Goal: Find specific page/section: Find specific page/section

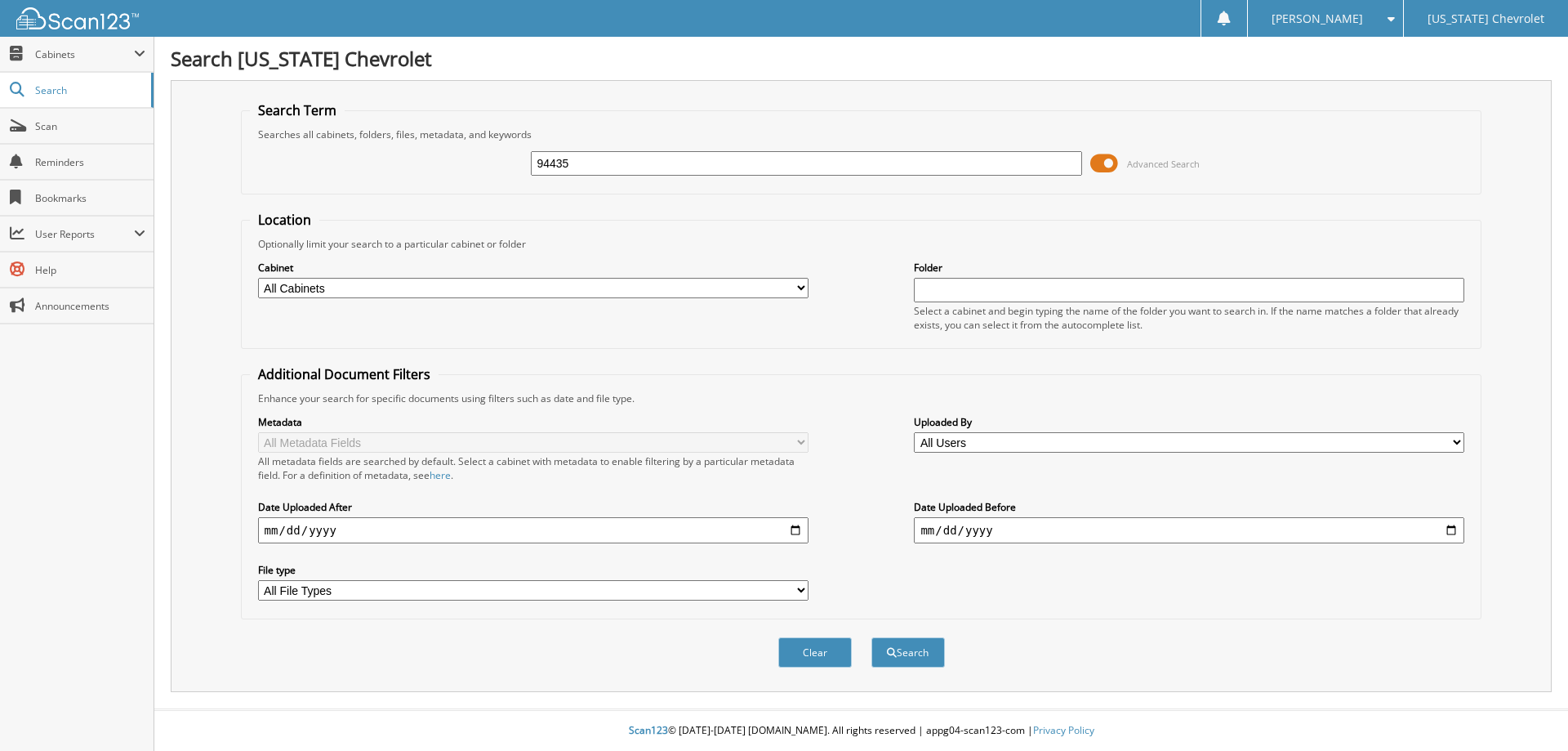
type input "94435"
click at [871, 637] on button "Search" at bounding box center [908, 652] width 73 height 30
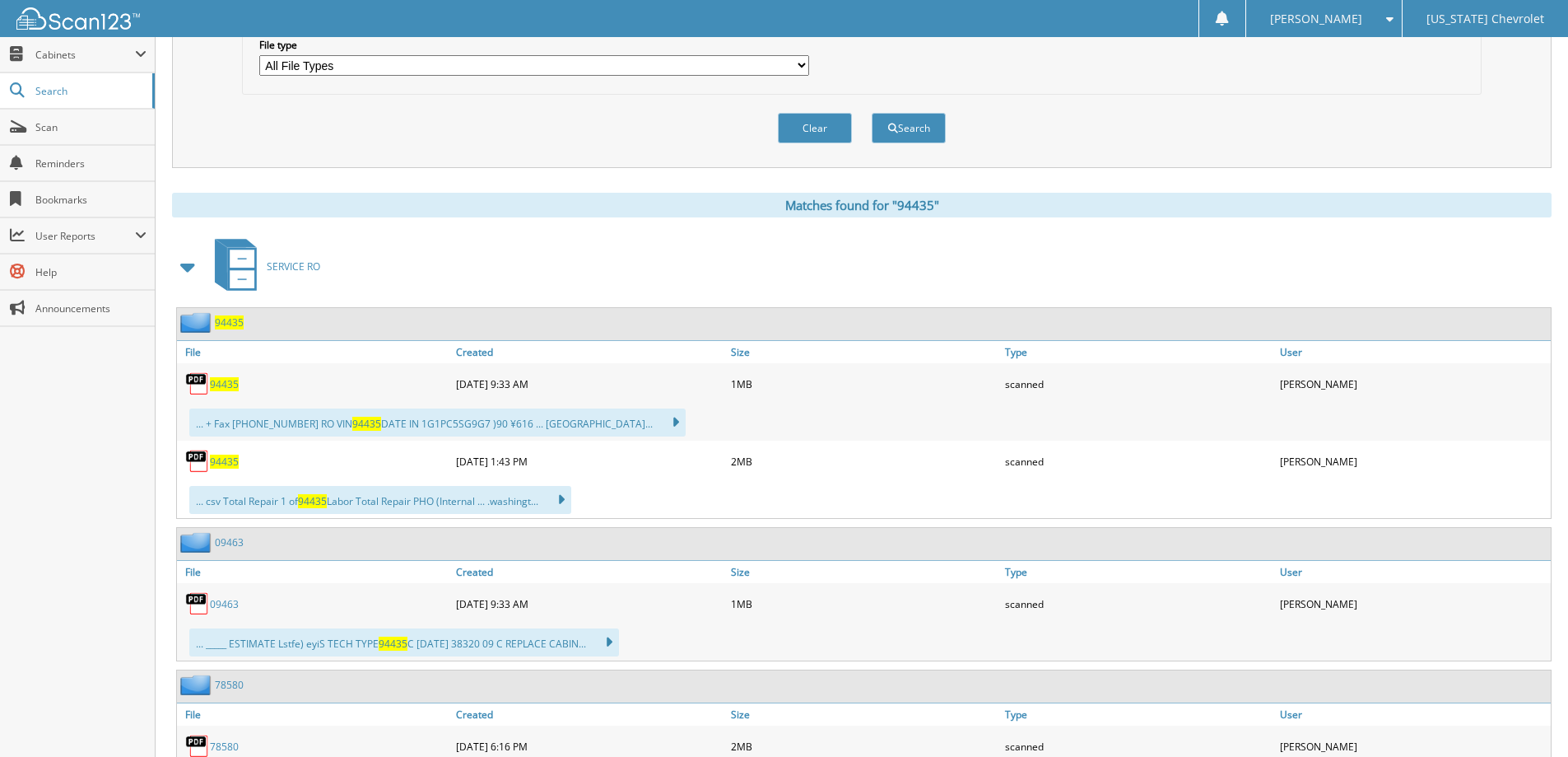
scroll to position [576, 0]
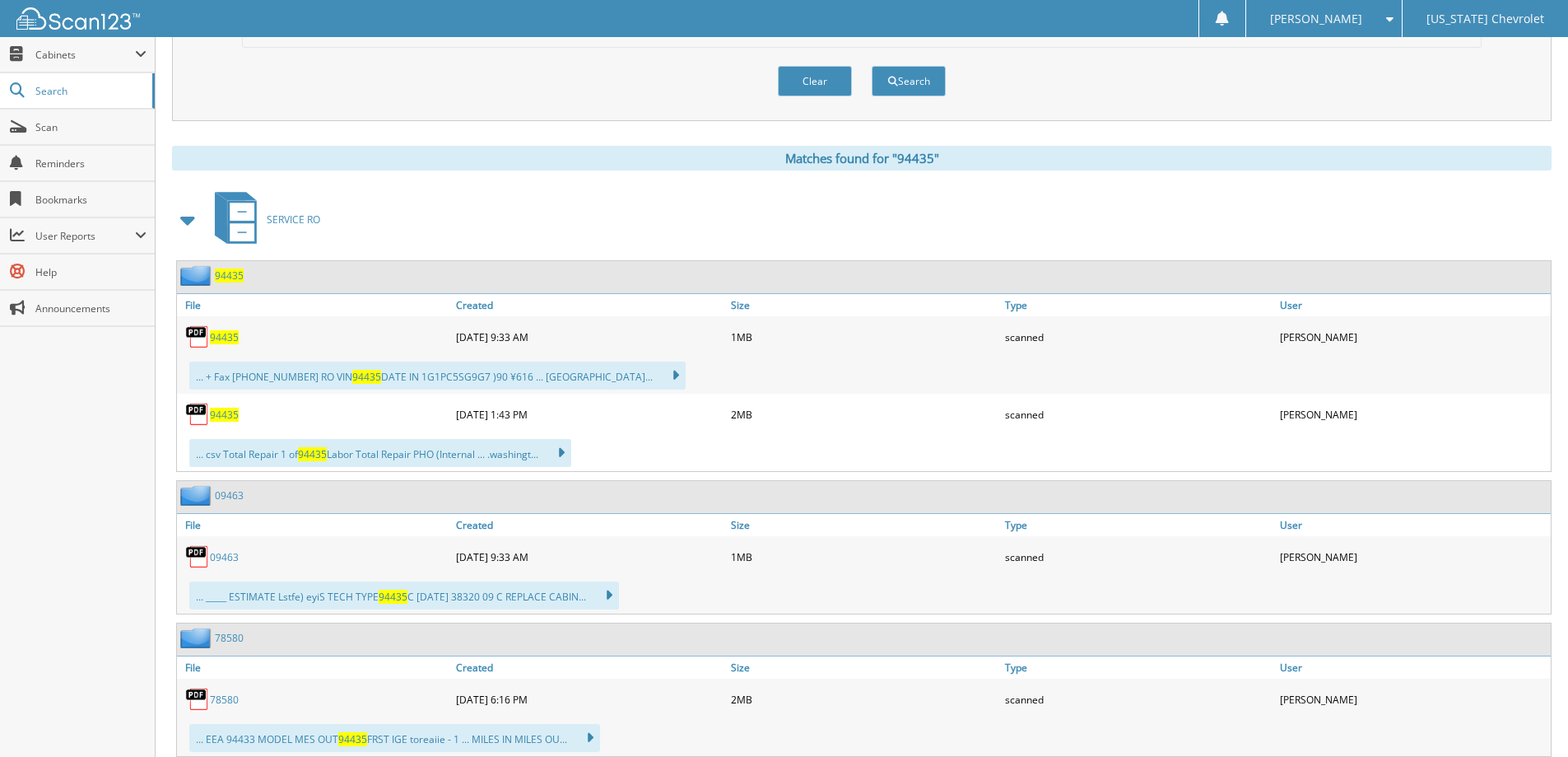
click at [223, 335] on span "94435" at bounding box center [224, 337] width 29 height 14
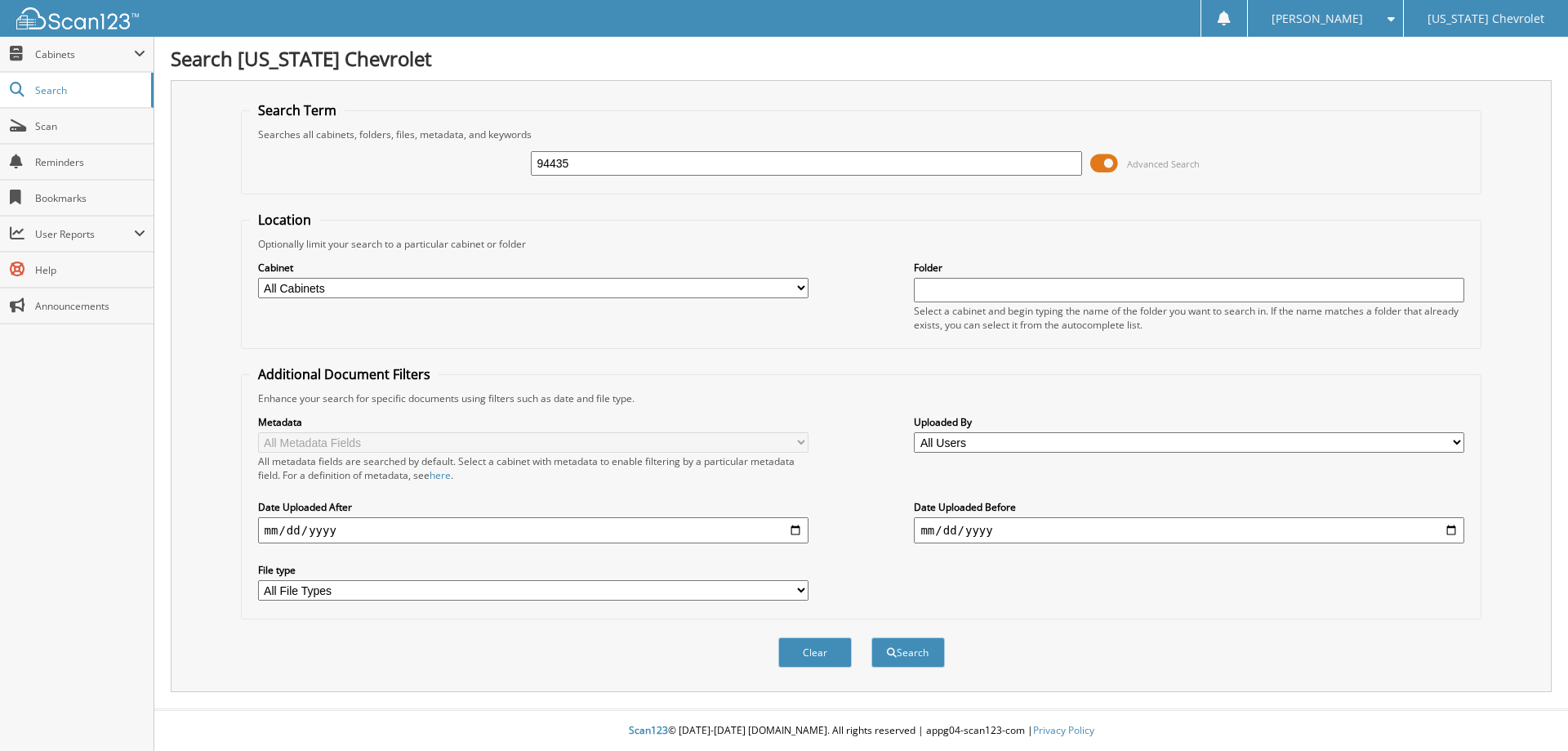
type input "94435"
click at [871, 637] on button "Search" at bounding box center [908, 652] width 73 height 30
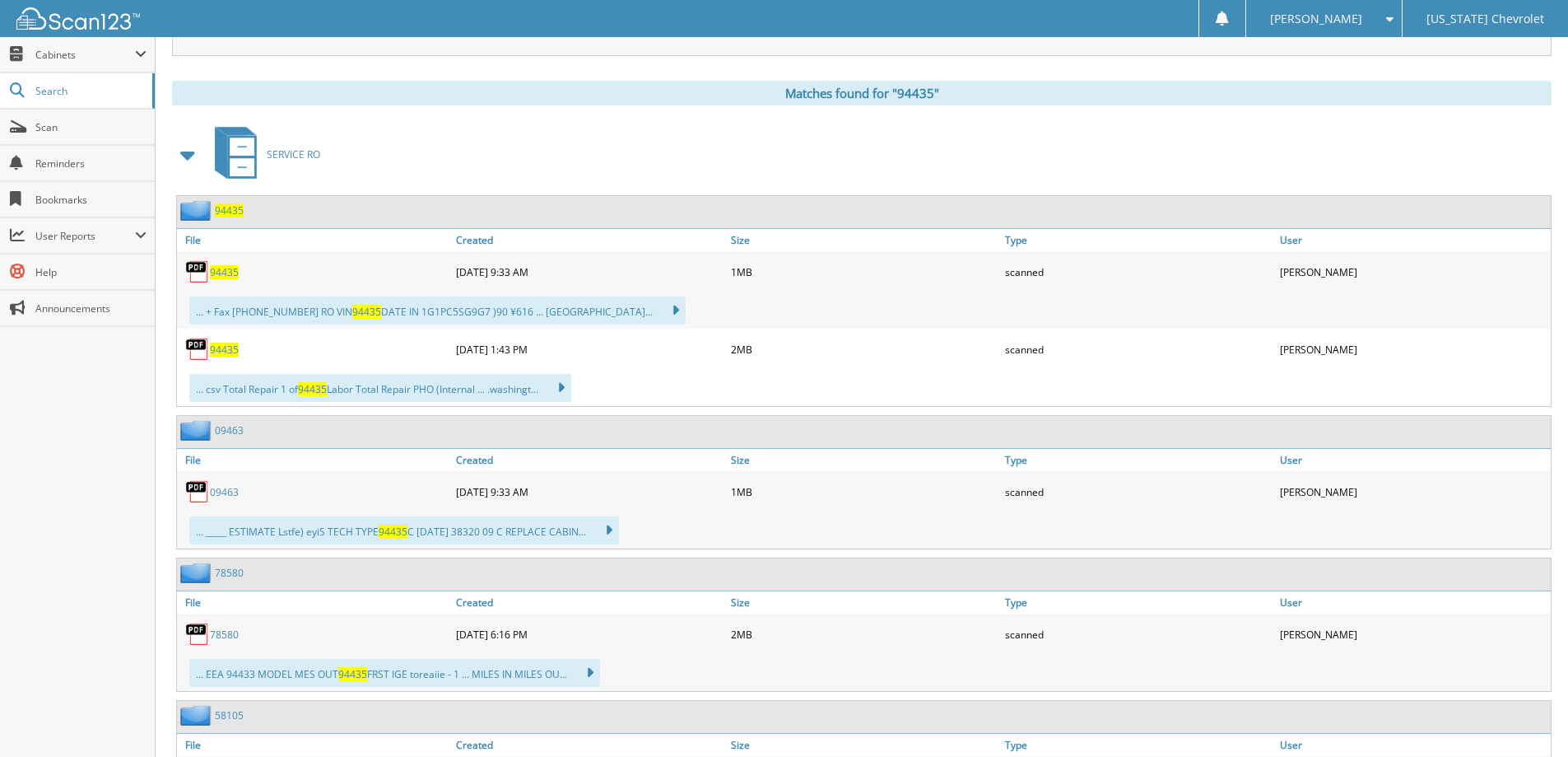
scroll to position [741, 0]
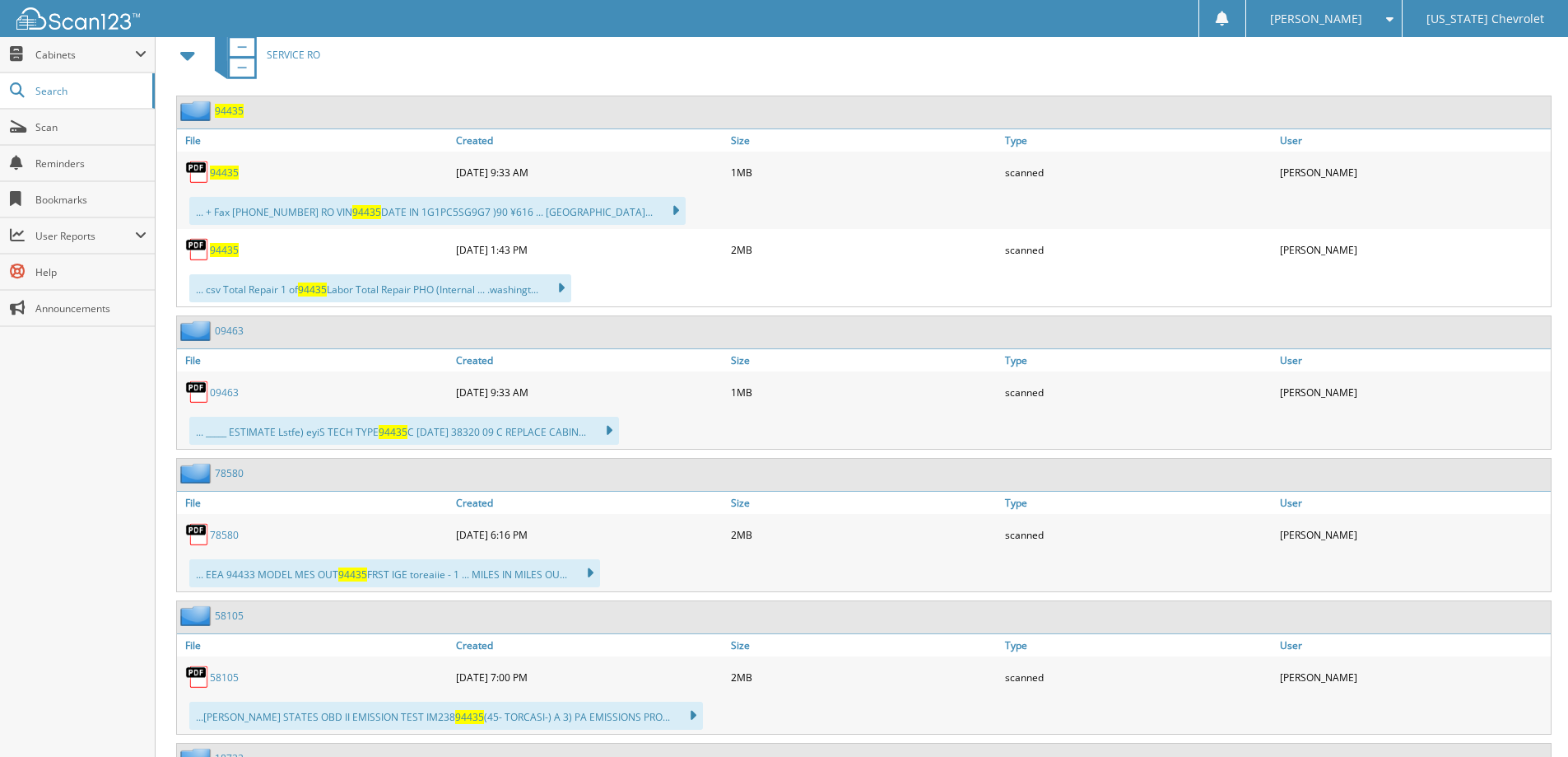
click at [213, 252] on span "94435" at bounding box center [224, 249] width 29 height 14
